Goal: Information Seeking & Learning: Understand process/instructions

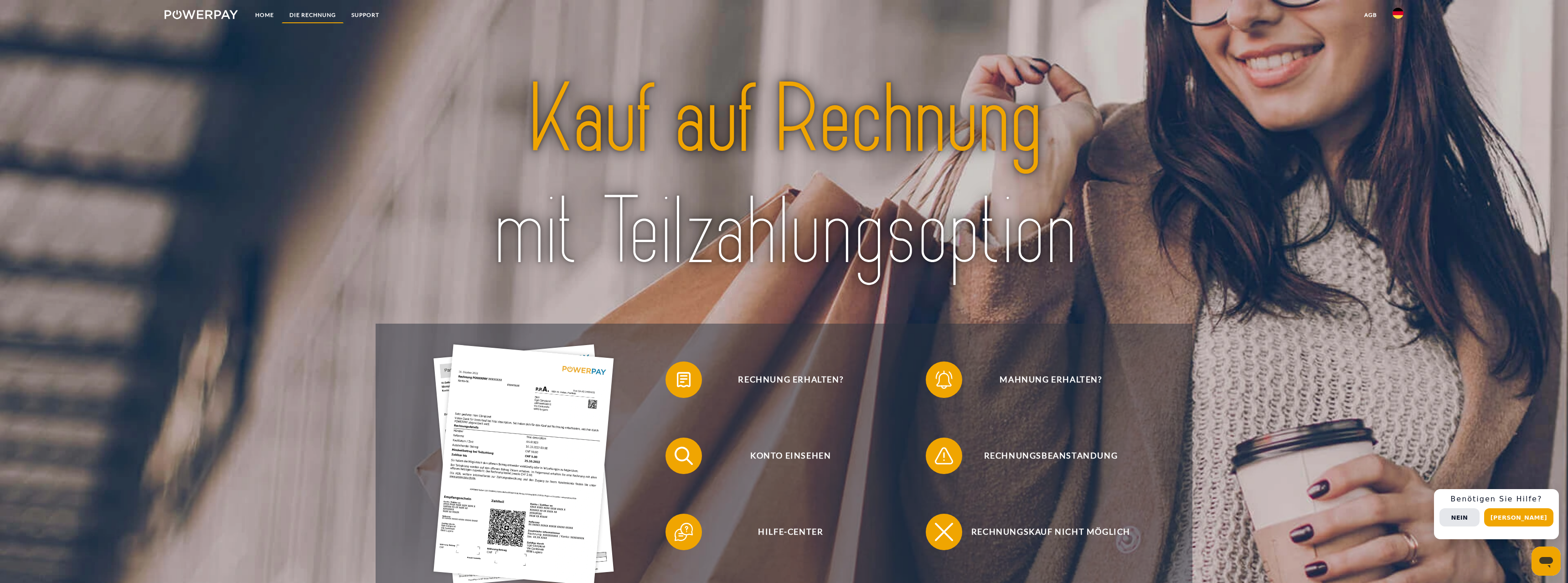
click at [306, 16] on link "DIE RECHNUNG" at bounding box center [313, 15] width 62 height 16
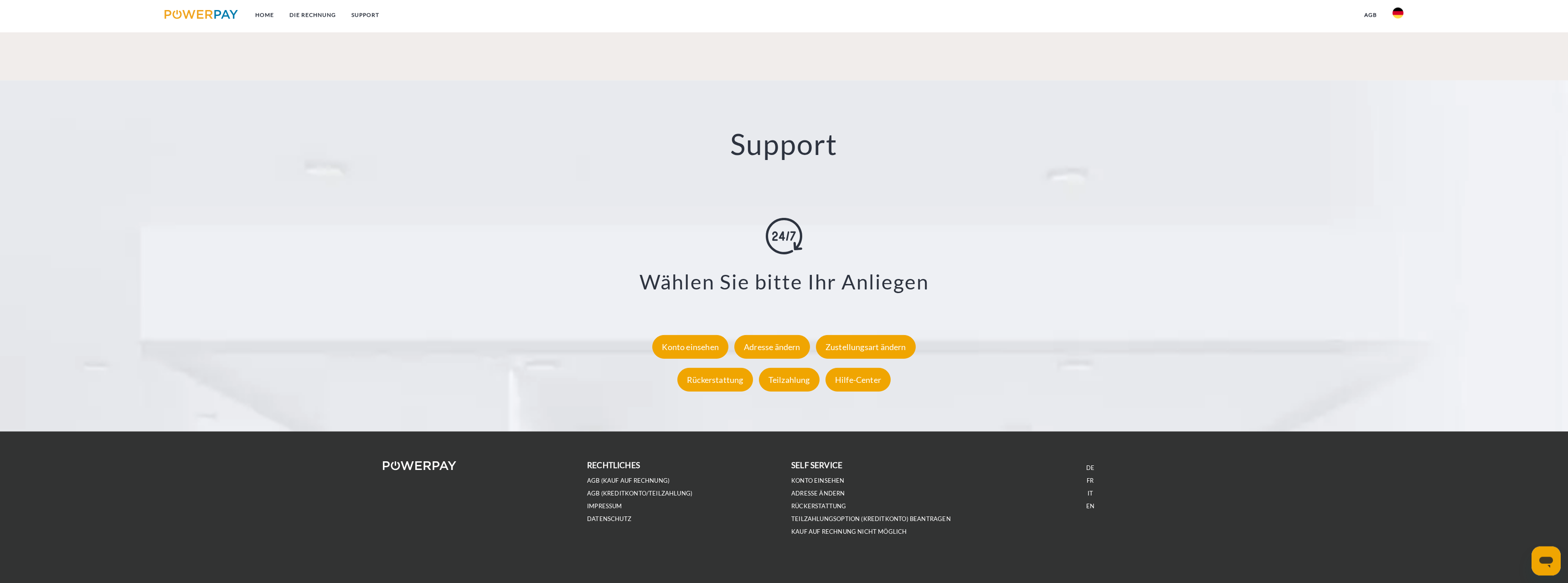
scroll to position [1590, 0]
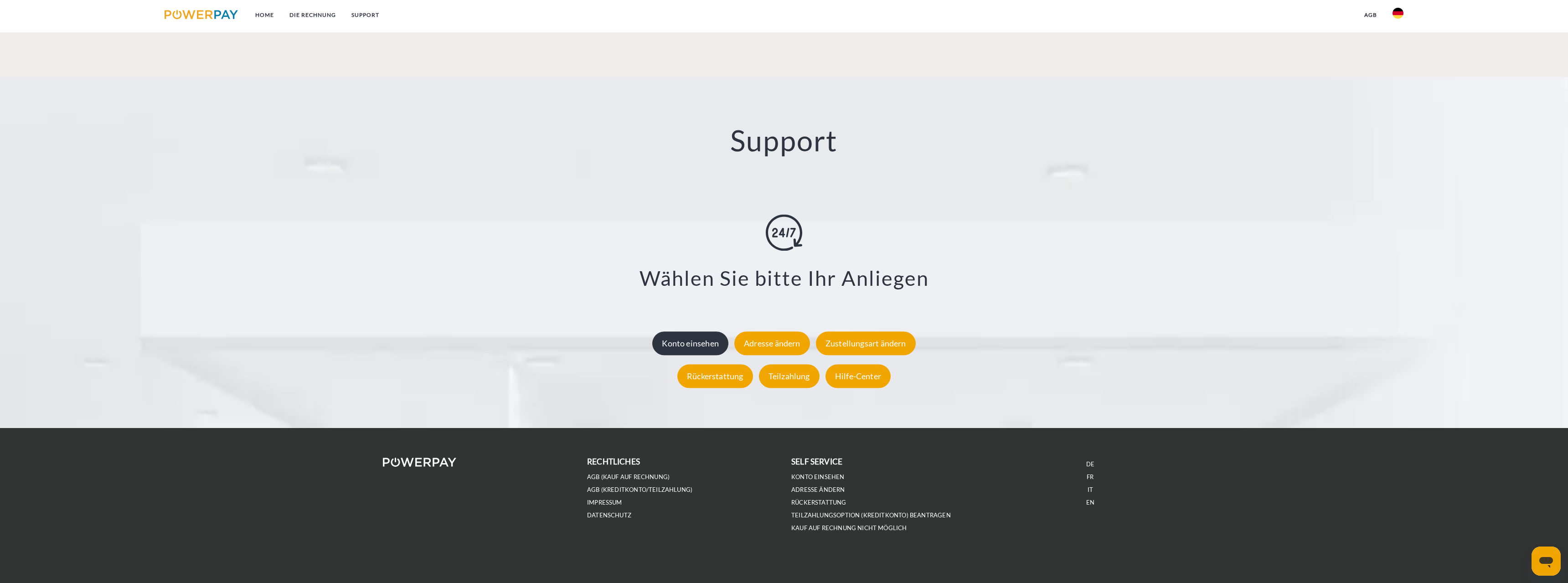
click at [678, 345] on div "Konto einsehen" at bounding box center [690, 343] width 76 height 24
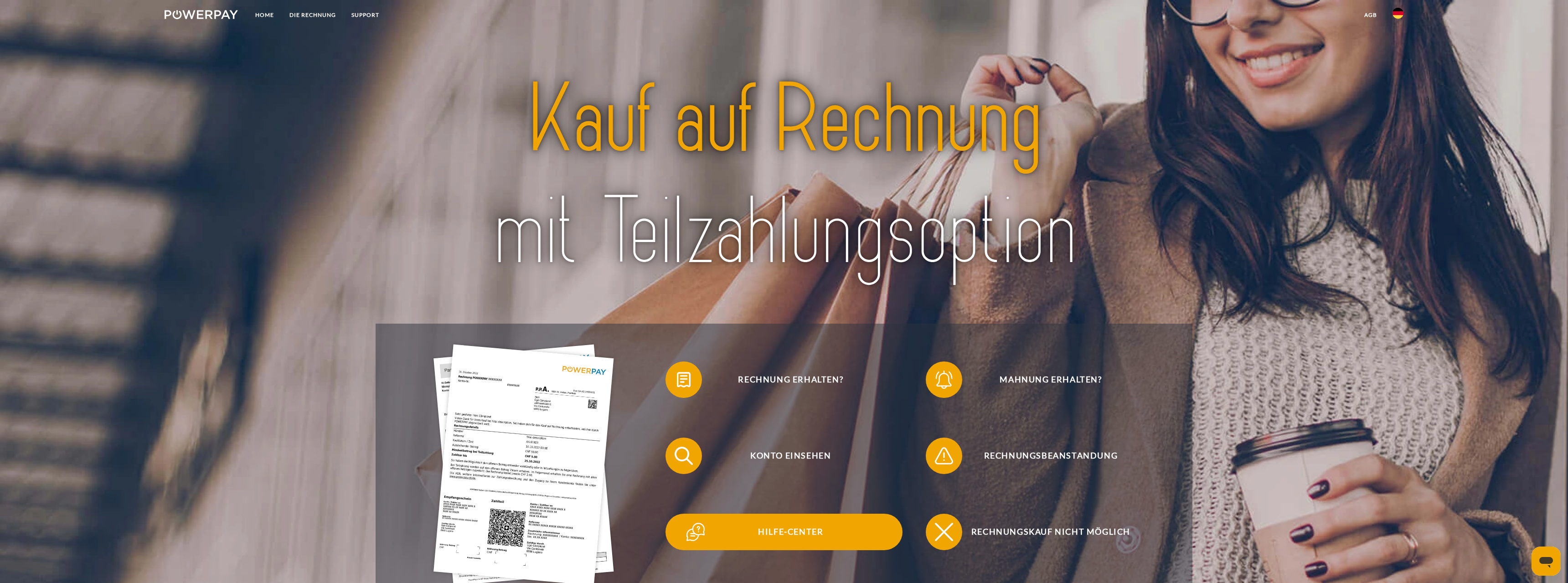
click at [800, 531] on span "Hilfe-Center" at bounding box center [791, 532] width 223 height 37
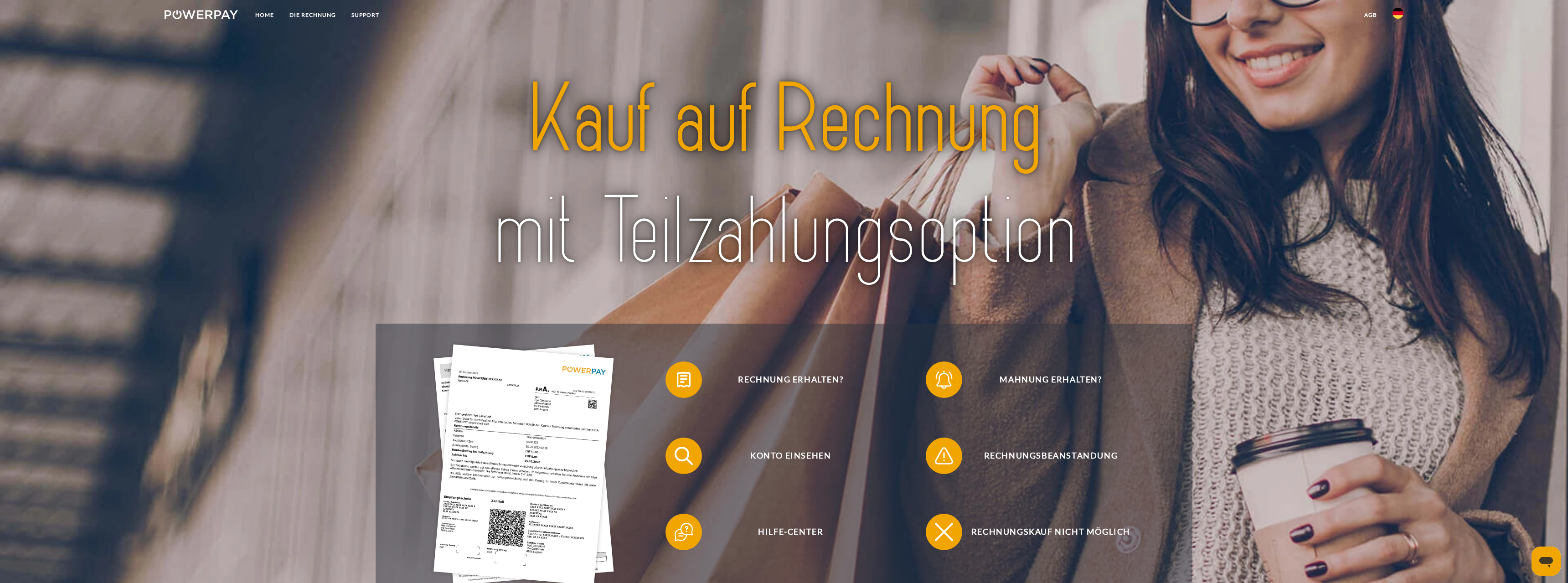
click at [1398, 16] on img at bounding box center [1398, 13] width 11 height 11
click at [1402, 89] on img at bounding box center [1398, 90] width 11 height 11
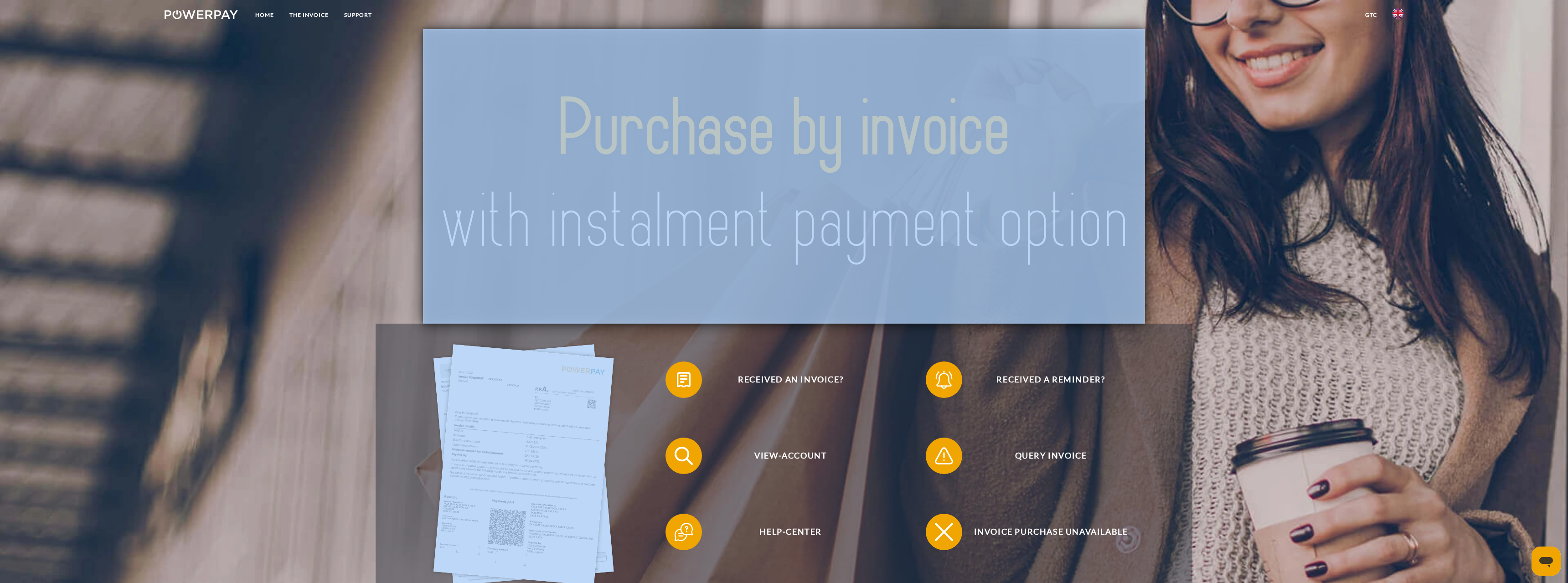
drag, startPoint x: 1300, startPoint y: 341, endPoint x: 1283, endPoint y: 218, distance: 124.2
click at [1283, 218] on div "Received an invoice? Received a reminder? View-Account Query Invoice" at bounding box center [784, 309] width 1255 height 559
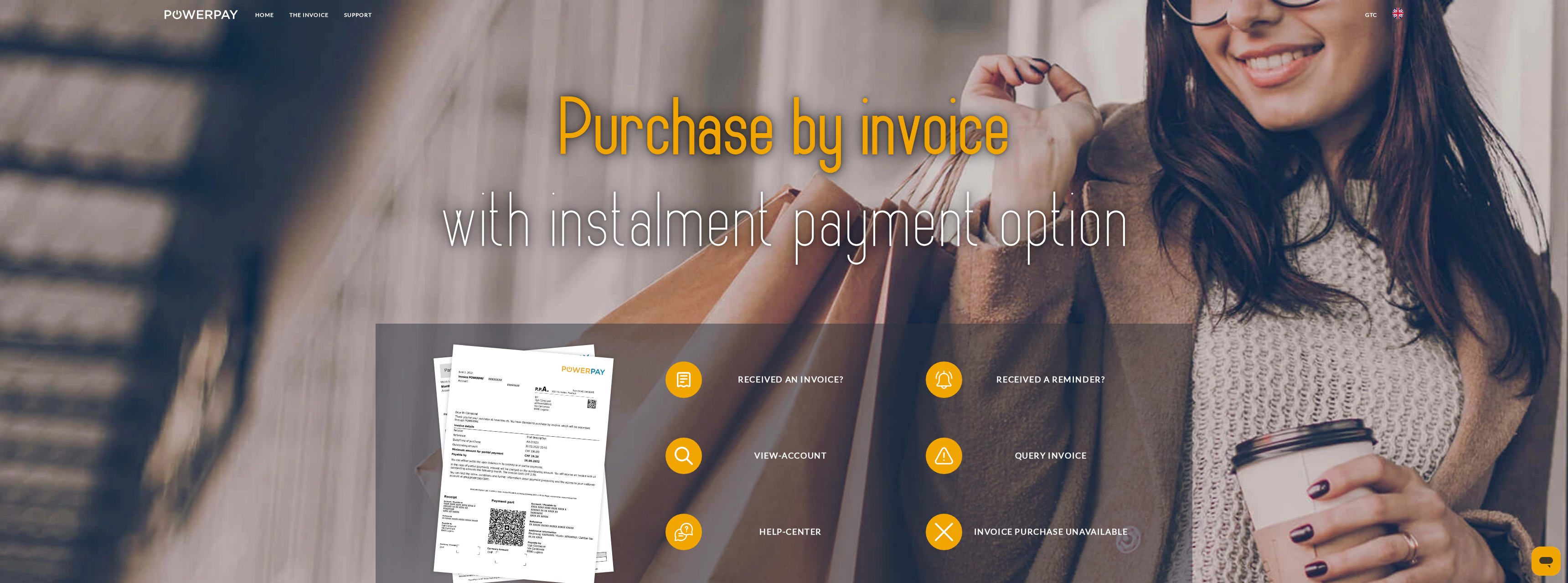
click at [1286, 334] on div "Received an invoice? Received a reminder? View-Account Query Invoice" at bounding box center [784, 309] width 1255 height 559
click at [1252, 257] on div "Received an invoice? Received a reminder? View-Account Query Invoice" at bounding box center [784, 309] width 1255 height 559
click at [364, 14] on link "Support" at bounding box center [358, 15] width 43 height 16
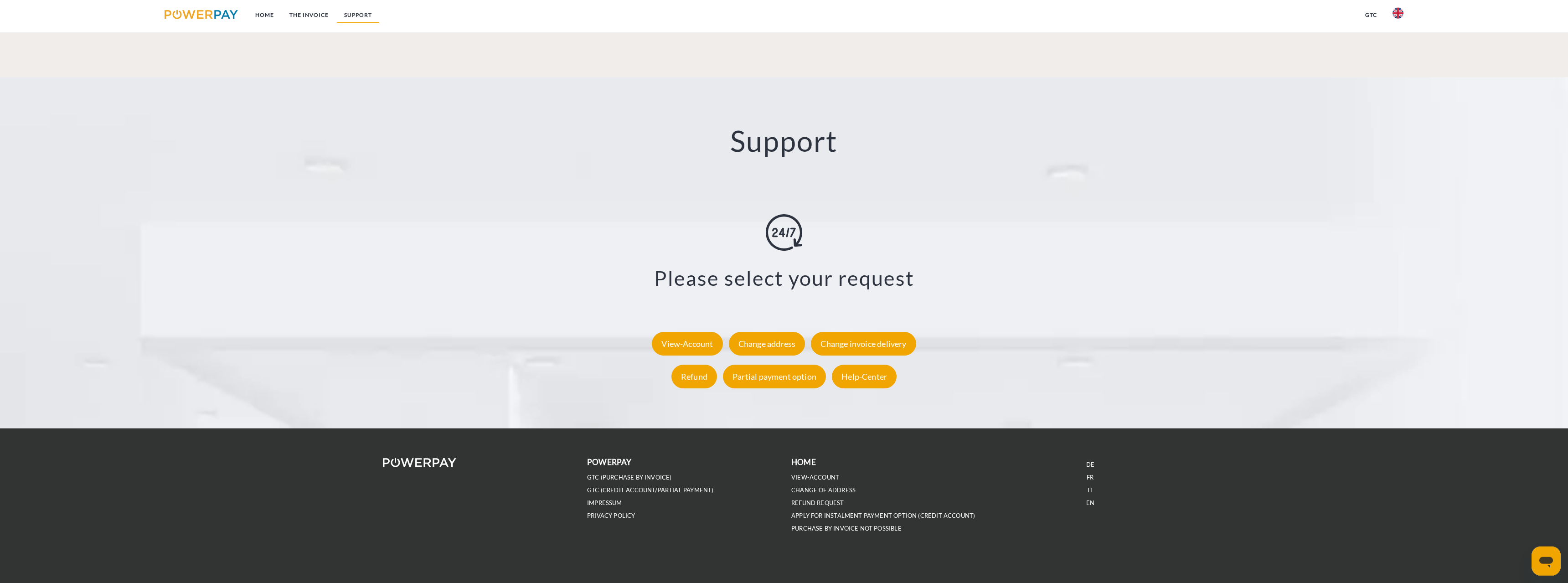
scroll to position [1660, 0]
click at [693, 380] on div "Refund" at bounding box center [694, 375] width 46 height 24
